Goal: Task Accomplishment & Management: Manage account settings

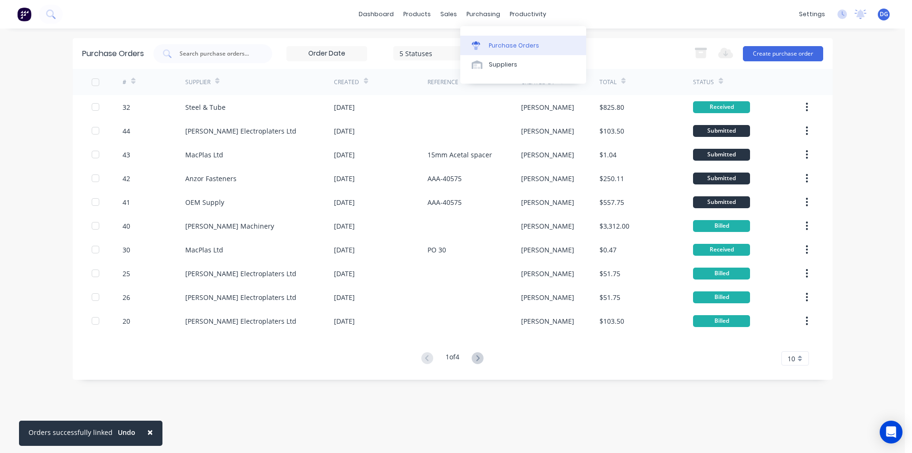
click at [502, 47] on div "Purchase Orders" at bounding box center [514, 45] width 50 height 9
click at [476, 45] on div "Sales Orders" at bounding box center [483, 45] width 39 height 9
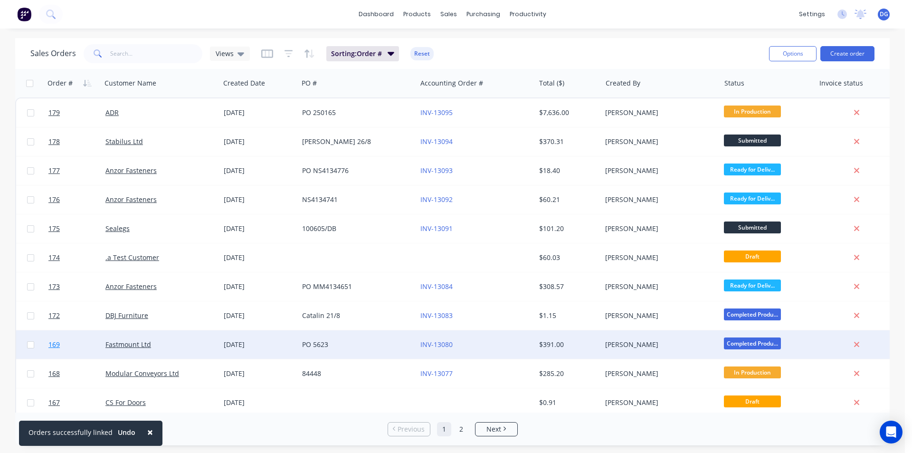
click at [59, 343] on span "169" at bounding box center [53, 344] width 11 height 9
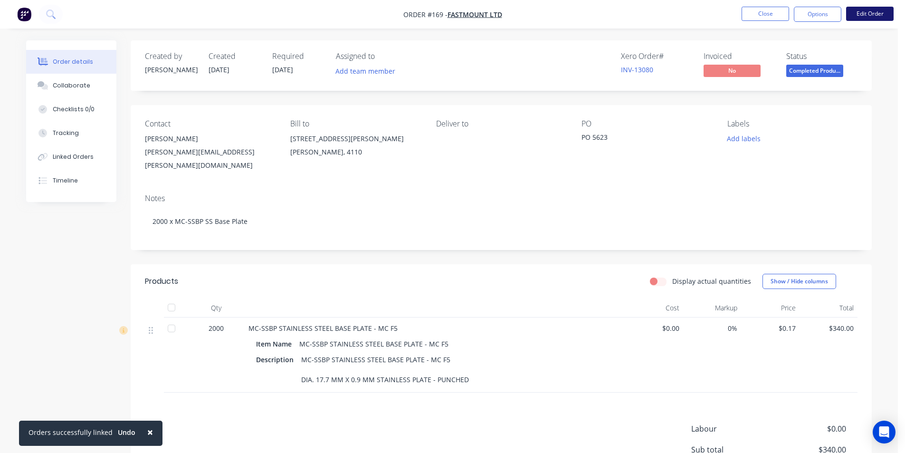
click at [865, 15] on button "Edit Order" at bounding box center [869, 14] width 47 height 14
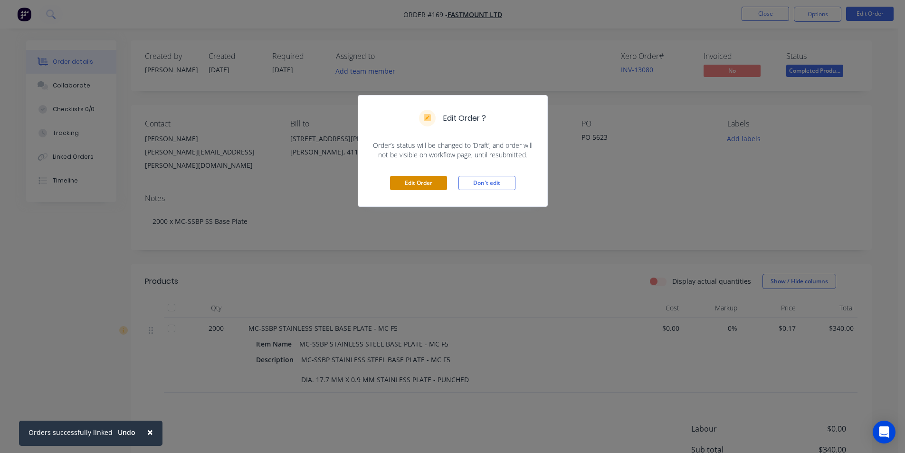
click at [415, 182] on button "Edit Order" at bounding box center [418, 183] width 57 height 14
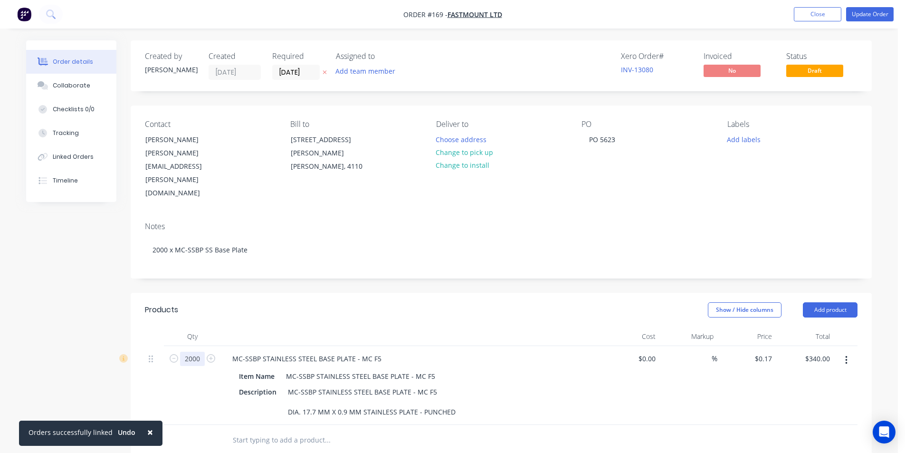
click at [192, 351] on input "2000" at bounding box center [192, 358] width 25 height 14
type input "2100"
type input "$357.00"
click at [868, 13] on button "Update Order" at bounding box center [869, 14] width 47 height 14
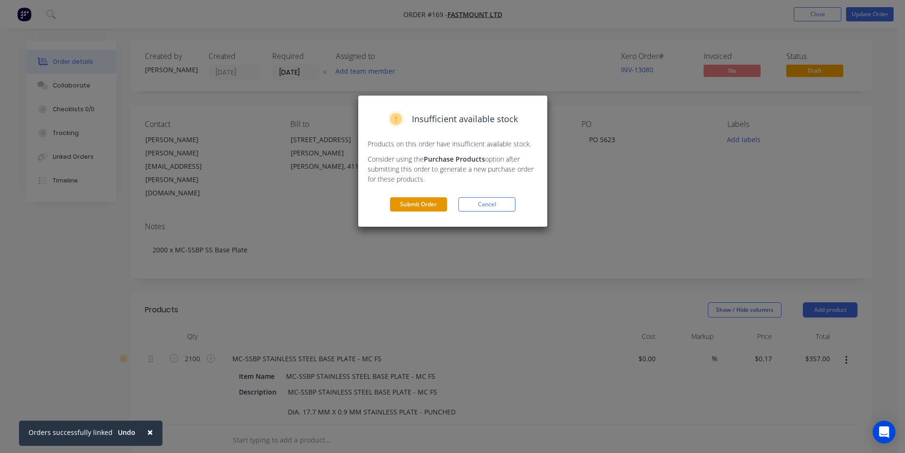
click at [427, 204] on button "Submit Order" at bounding box center [418, 204] width 57 height 14
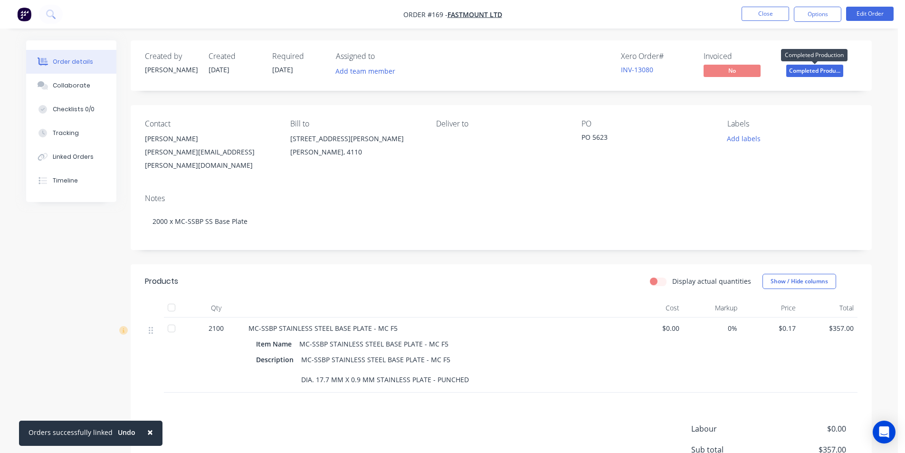
click at [817, 71] on span "Completed Produ..." at bounding box center [814, 71] width 57 height 12
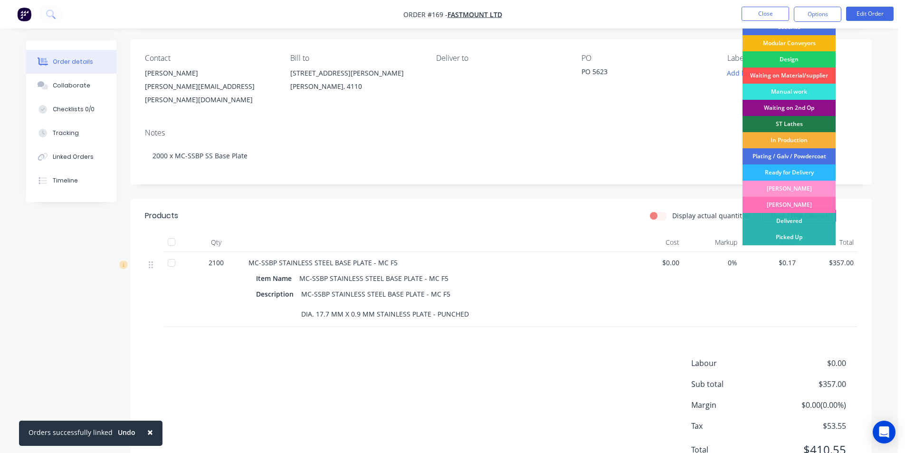
scroll to position [95, 0]
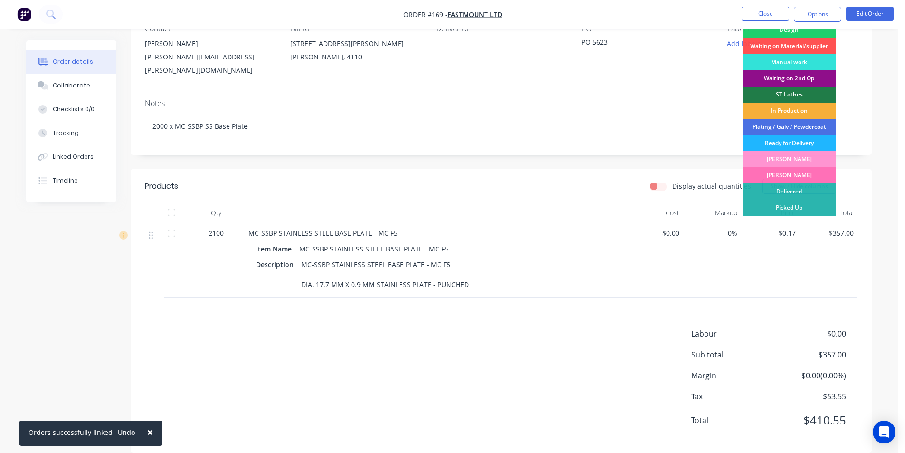
click at [789, 141] on div "Ready for Delivery" at bounding box center [788, 143] width 93 height 16
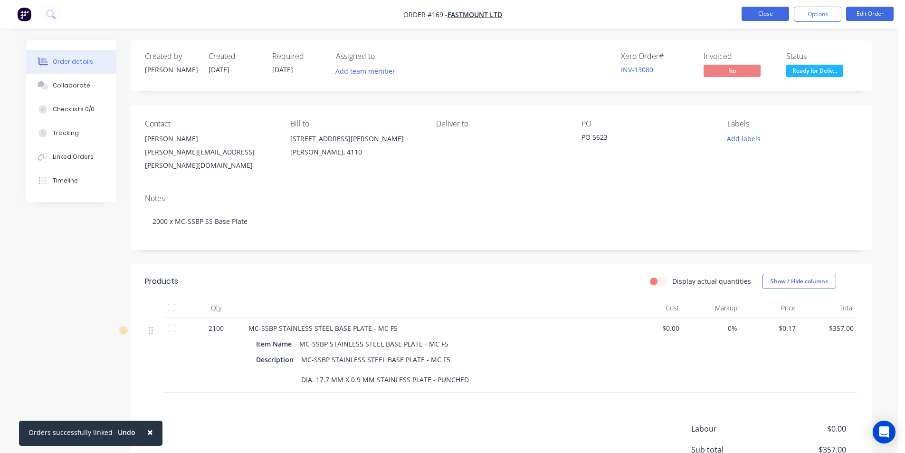
click at [768, 14] on button "Close" at bounding box center [764, 14] width 47 height 14
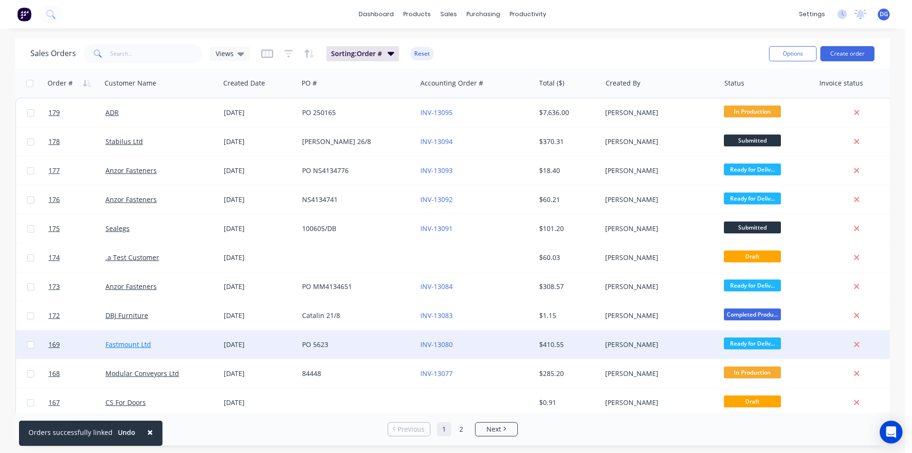
click at [129, 342] on link "Fastmount Ltd" at bounding box center [128, 344] width 46 height 9
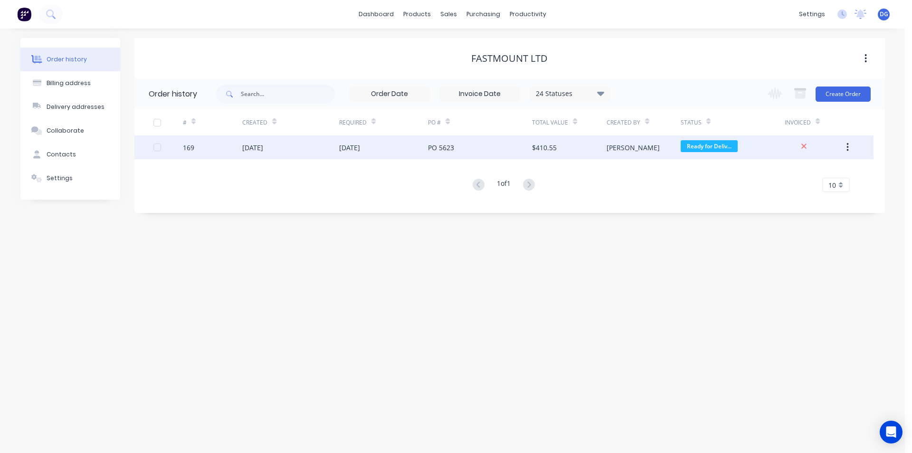
click at [249, 147] on div "[DATE]" at bounding box center [252, 147] width 21 height 10
